Goal: Obtain resource: Obtain resource

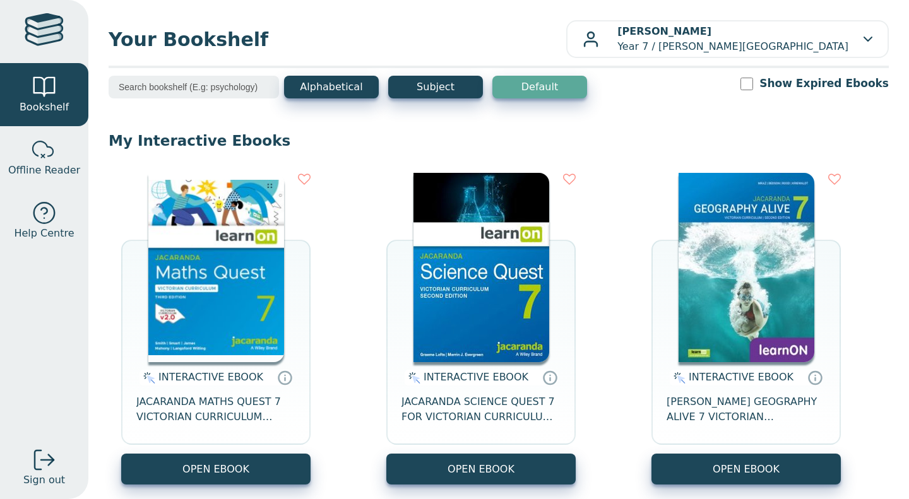
click at [165, 260] on img at bounding box center [216, 267] width 136 height 189
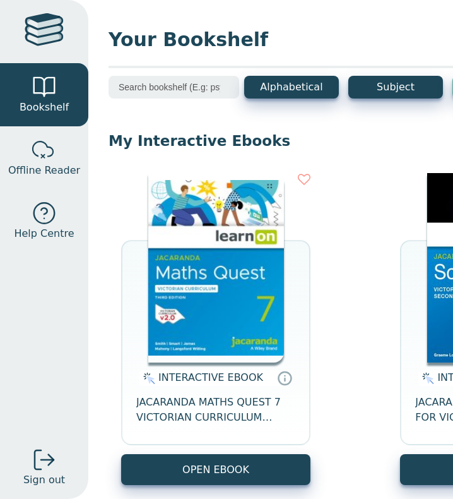
click at [178, 247] on img at bounding box center [216, 267] width 136 height 189
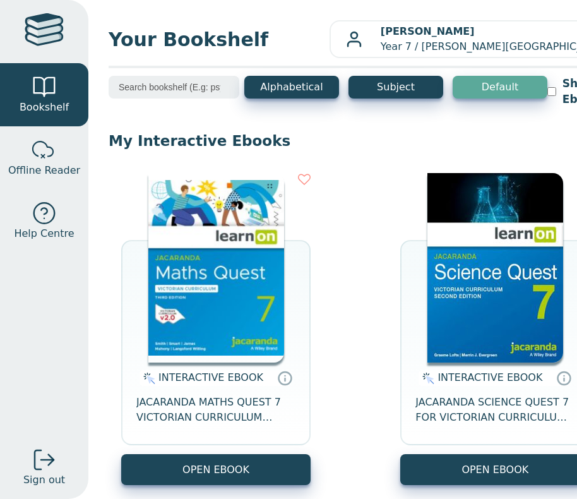
click at [242, 275] on img at bounding box center [216, 267] width 136 height 189
